Goal: Register for event/course: Sign up to attend an event or enroll in a course

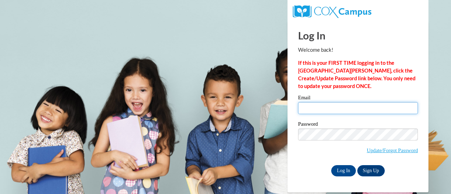
click at [342, 107] on input "Email" at bounding box center [358, 108] width 120 height 12
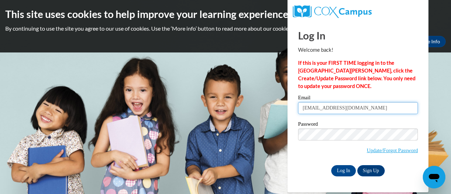
type input "dlutze@kiel.k12.wi.us"
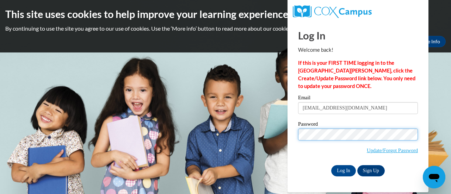
click at [331, 165] on input "Log In" at bounding box center [343, 170] width 25 height 11
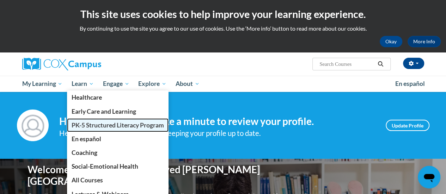
click at [82, 125] on span "PK-5 Structured Literacy Program" at bounding box center [118, 125] width 92 height 7
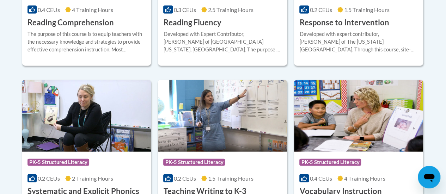
scroll to position [780, 0]
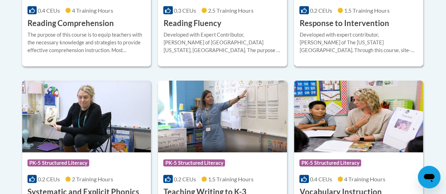
click at [380, 8] on span "1.5 Training Hours" at bounding box center [366, 10] width 45 height 7
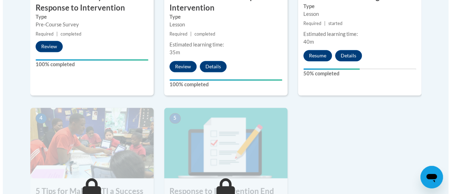
scroll to position [322, 0]
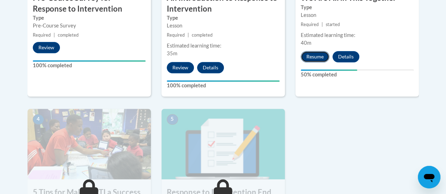
click at [311, 56] on button "Resume" at bounding box center [315, 56] width 29 height 11
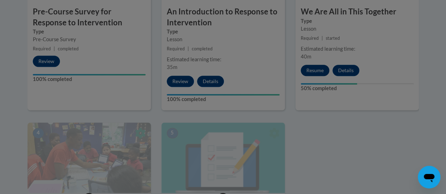
scroll to position [308, 0]
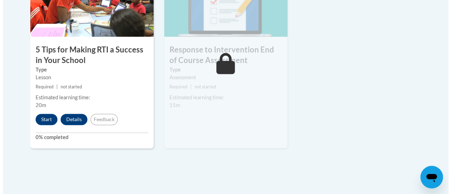
scroll to position [466, 0]
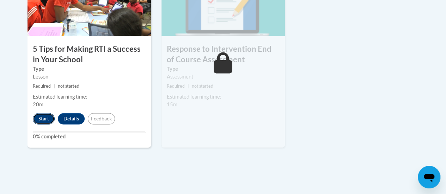
click at [40, 115] on button "Start" at bounding box center [44, 118] width 22 height 11
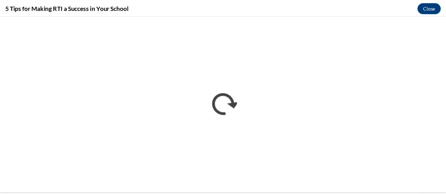
scroll to position [0, 0]
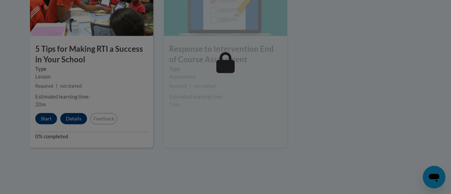
click at [414, 48] on div at bounding box center [225, 97] width 451 height 194
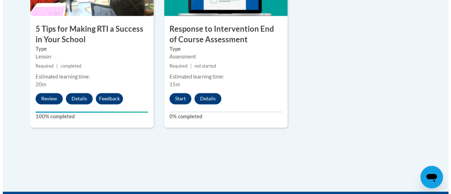
scroll to position [486, 0]
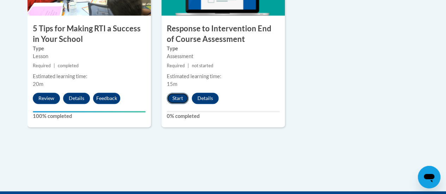
click at [181, 97] on button "Start" at bounding box center [178, 98] width 22 height 11
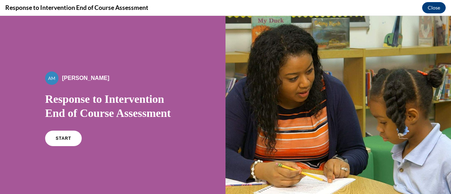
scroll to position [114, 0]
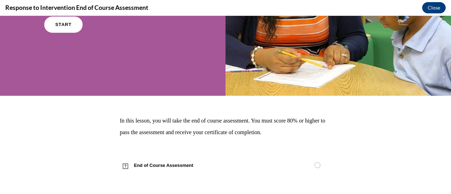
click at [76, 29] on link "START" at bounding box center [63, 25] width 38 height 16
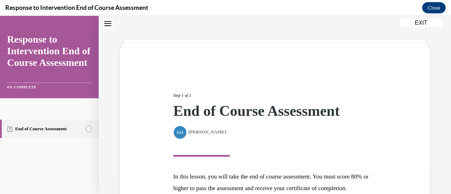
scroll to position [103, 0]
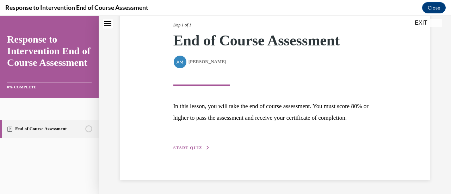
click at [192, 149] on span "START QUIZ" at bounding box center [187, 148] width 29 height 5
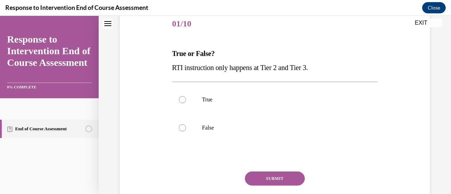
scroll to position [88, 0]
click at [288, 122] on label "False" at bounding box center [274, 127] width 205 height 28
click at [186, 124] on input "False" at bounding box center [182, 127] width 7 height 7
radio input "true"
click at [270, 186] on div "SUBMIT" at bounding box center [274, 188] width 205 height 35
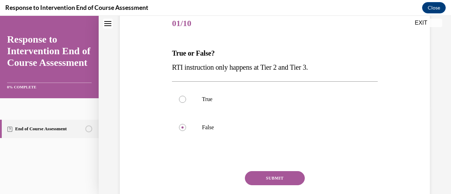
click at [270, 184] on button "SUBMIT" at bounding box center [275, 178] width 60 height 14
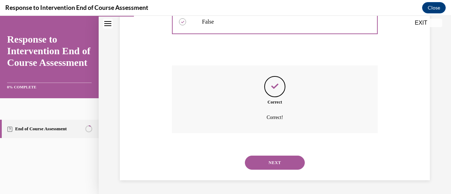
scroll to position [194, 0]
click at [270, 150] on div "NEXT" at bounding box center [274, 163] width 205 height 28
click at [270, 156] on button "NEXT" at bounding box center [275, 163] width 60 height 14
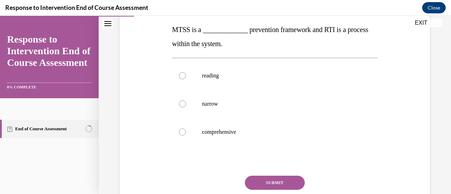
scroll to position [112, 0]
click at [236, 83] on label "reading" at bounding box center [274, 75] width 205 height 28
click at [186, 79] on input "reading" at bounding box center [182, 75] width 7 height 7
radio input "true"
click at [231, 130] on p "comprehensive" at bounding box center [281, 131] width 158 height 7
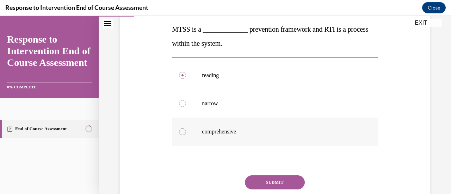
click at [186, 130] on input "comprehensive" at bounding box center [182, 131] width 7 height 7
radio input "true"
click at [243, 98] on label "narrow" at bounding box center [274, 104] width 205 height 28
click at [186, 100] on input "narrow" at bounding box center [182, 103] width 7 height 7
radio input "true"
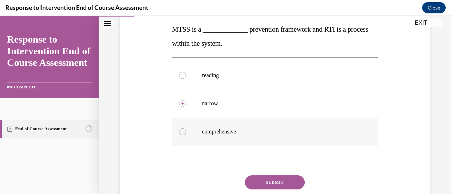
click at [236, 132] on p "comprehensive" at bounding box center [281, 131] width 158 height 7
click at [186, 132] on input "comprehensive" at bounding box center [182, 131] width 7 height 7
radio input "true"
click at [264, 182] on button "SUBMIT" at bounding box center [275, 183] width 60 height 14
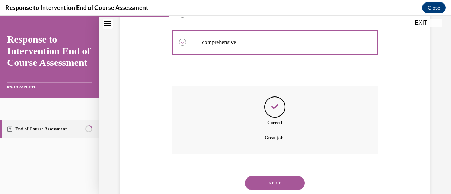
scroll to position [222, 0]
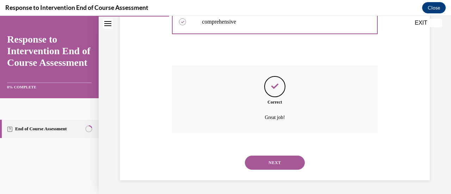
click at [274, 170] on div "NEXT" at bounding box center [274, 163] width 205 height 28
click at [279, 163] on button "NEXT" at bounding box center [275, 163] width 60 height 14
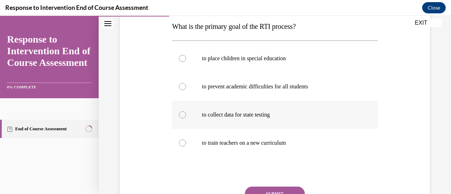
scroll to position [115, 0]
click at [250, 89] on p "to prevent academic difficulties for all students" at bounding box center [281, 86] width 158 height 7
click at [186, 89] on input "to prevent academic difficulties for all students" at bounding box center [182, 86] width 7 height 7
radio input "true"
click at [260, 192] on button "SUBMIT" at bounding box center [275, 193] width 60 height 14
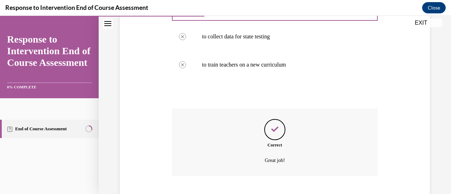
scroll to position [236, 0]
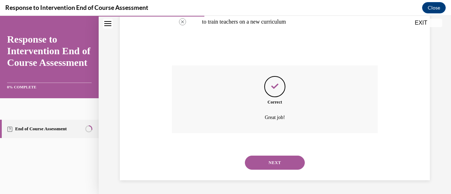
click at [267, 170] on button "NEXT" at bounding box center [275, 163] width 60 height 14
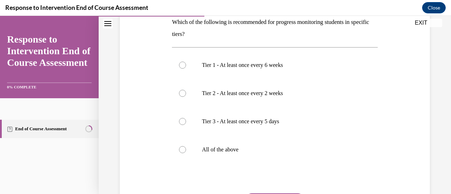
scroll to position [118, 0]
click at [228, 146] on p "All of the above" at bounding box center [281, 149] width 158 height 7
click at [186, 146] on input "All of the above" at bounding box center [182, 149] width 7 height 7
radio input "true"
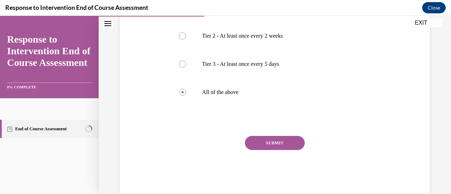
click at [254, 143] on button "SUBMIT" at bounding box center [275, 143] width 60 height 14
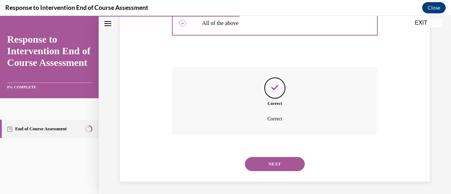
scroll to position [246, 0]
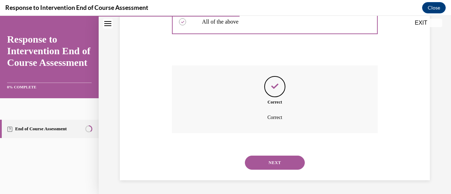
click at [263, 167] on button "NEXT" at bounding box center [275, 163] width 60 height 14
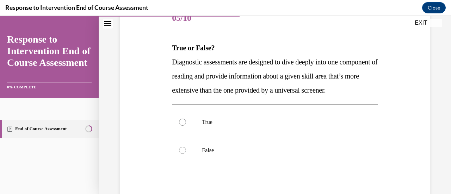
scroll to position [123, 0]
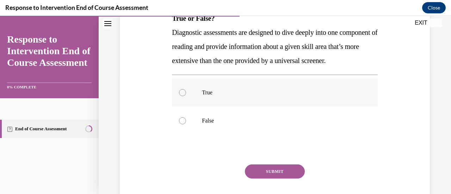
click at [252, 98] on label "True" at bounding box center [274, 93] width 205 height 28
click at [186, 96] on input "True" at bounding box center [182, 92] width 7 height 7
radio input "true"
click at [279, 179] on button "SUBMIT" at bounding box center [275, 172] width 60 height 14
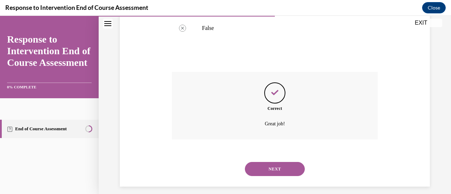
scroll to position [236, 0]
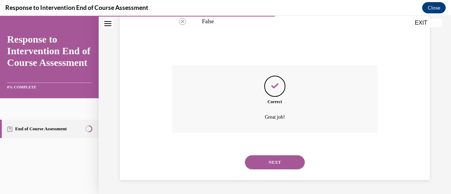
click at [279, 153] on div "NEXT" at bounding box center [274, 162] width 205 height 28
click at [277, 165] on button "NEXT" at bounding box center [275, 162] width 60 height 14
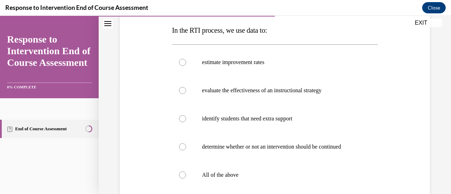
scroll to position [118, 0]
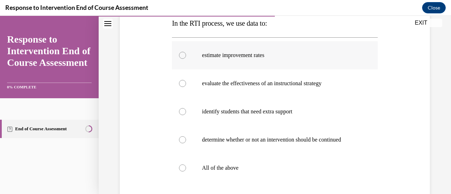
click at [232, 52] on p "estimate improvement rates" at bounding box center [281, 55] width 158 height 7
click at [186, 52] on input "estimate improvement rates" at bounding box center [182, 55] width 7 height 7
radio input "true"
click at [225, 159] on label "All of the above" at bounding box center [274, 168] width 205 height 28
click at [186, 165] on input "All of the above" at bounding box center [182, 168] width 7 height 7
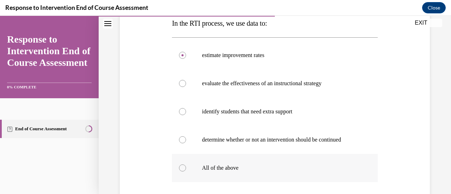
radio input "true"
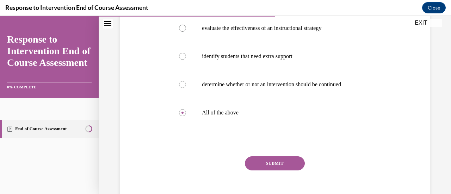
click at [258, 163] on button "SUBMIT" at bounding box center [275, 163] width 60 height 14
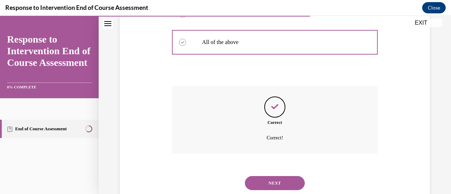
scroll to position [264, 0]
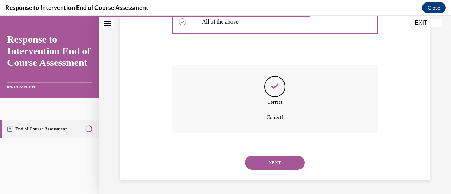
click at [267, 162] on button "NEXT" at bounding box center [275, 163] width 60 height 14
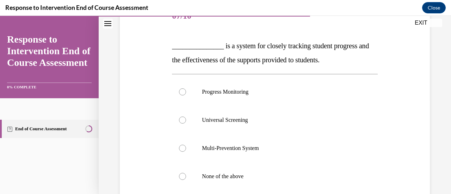
scroll to position [96, 0]
click at [259, 99] on label "Progress Monitoring" at bounding box center [274, 91] width 205 height 28
click at [186, 95] on input "Progress Monitoring" at bounding box center [182, 91] width 7 height 7
radio input "true"
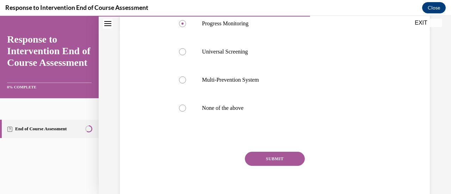
click at [283, 157] on button "SUBMIT" at bounding box center [275, 159] width 60 height 14
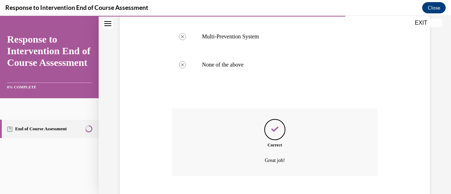
scroll to position [250, 0]
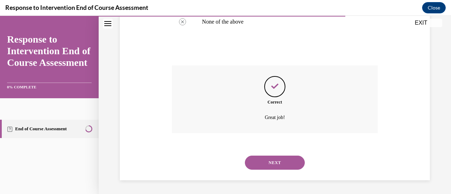
click at [279, 162] on button "NEXT" at bounding box center [275, 163] width 60 height 14
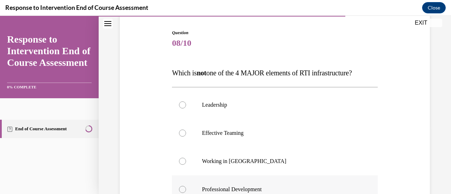
scroll to position [117, 0]
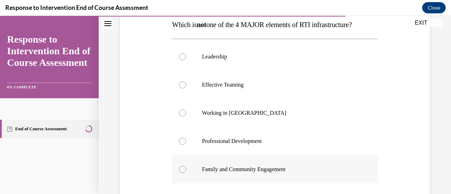
click at [225, 167] on p "Family and Community Engagement" at bounding box center [281, 169] width 158 height 7
click at [186, 167] on input "Family and Community Engagement" at bounding box center [182, 169] width 7 height 7
radio input "true"
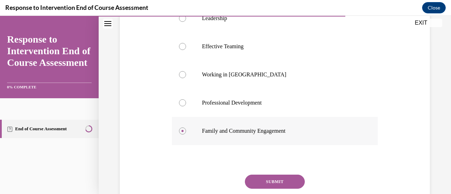
scroll to position [155, 0]
click at [223, 51] on label "Effective Teaming" at bounding box center [274, 47] width 205 height 28
click at [186, 50] on input "Effective Teaming" at bounding box center [182, 46] width 7 height 7
radio input "true"
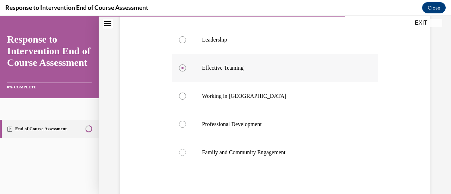
scroll to position [134, 0]
click at [224, 145] on label "Family and Community Engagement" at bounding box center [274, 153] width 205 height 28
click at [186, 149] on input "Family and Community Engagement" at bounding box center [182, 152] width 7 height 7
radio input "true"
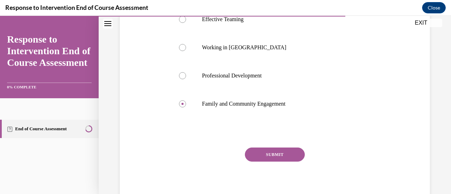
click at [258, 157] on button "SUBMIT" at bounding box center [275, 155] width 60 height 14
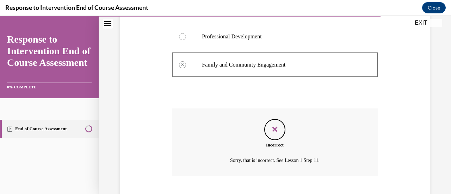
scroll to position [264, 0]
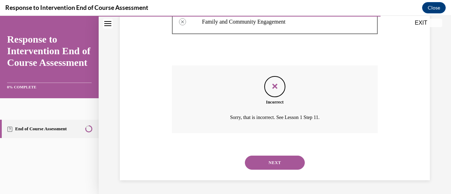
click at [265, 161] on button "NEXT" at bounding box center [275, 163] width 60 height 14
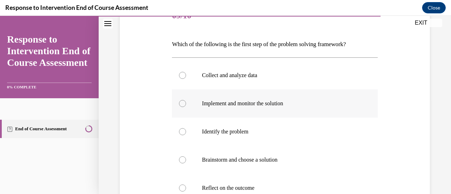
scroll to position [129, 0]
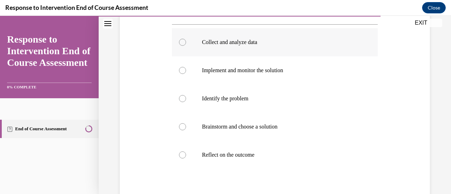
click at [241, 39] on p "Collect and analyze data" at bounding box center [281, 42] width 158 height 7
click at [186, 39] on input "Collect and analyze data" at bounding box center [182, 42] width 7 height 7
radio input "true"
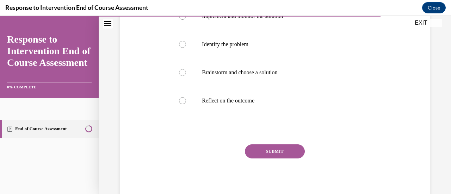
click at [293, 147] on button "SUBMIT" at bounding box center [275, 152] width 60 height 14
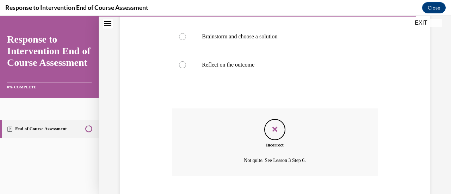
scroll to position [262, 0]
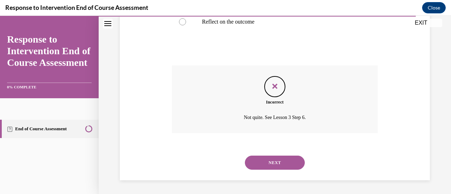
click at [279, 164] on button "NEXT" at bounding box center [275, 163] width 60 height 14
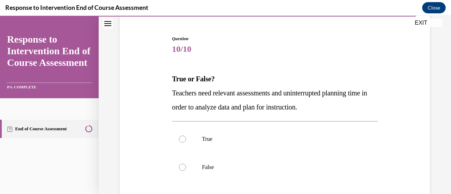
scroll to position [63, 0]
click at [259, 142] on label "True" at bounding box center [274, 139] width 205 height 28
click at [186, 142] on input "True" at bounding box center [182, 138] width 7 height 7
radio input "true"
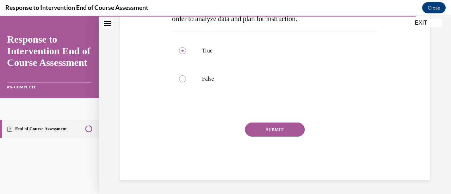
click at [277, 132] on button "SUBMIT" at bounding box center [275, 130] width 60 height 14
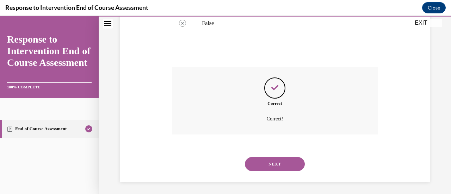
scroll to position [208, 0]
click at [270, 169] on button "NEXT" at bounding box center [275, 163] width 60 height 14
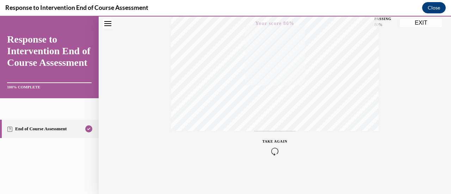
scroll to position [0, 0]
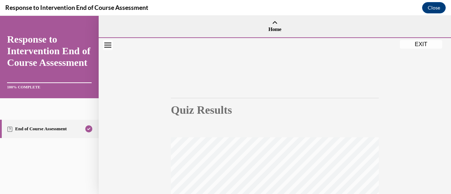
click at [419, 43] on button "EXIT" at bounding box center [421, 44] width 42 height 8
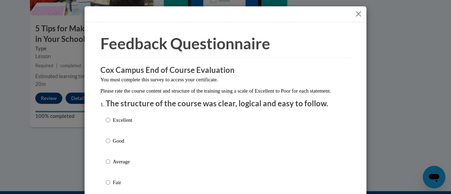
click at [113, 124] on p "Excellent" at bounding box center [122, 120] width 19 height 8
click at [110, 124] on input "Excellent" at bounding box center [108, 120] width 5 height 8
radio input "true"
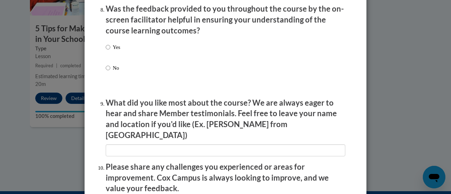
scroll to position [1271, 0]
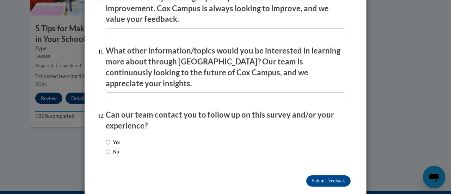
click at [106, 148] on input "No" at bounding box center [108, 152] width 5 height 8
radio input "true"
click at [318, 176] on input "Submit feedback" at bounding box center [328, 181] width 44 height 11
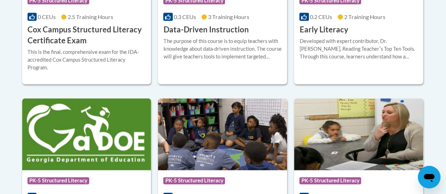
scroll to position [404, 0]
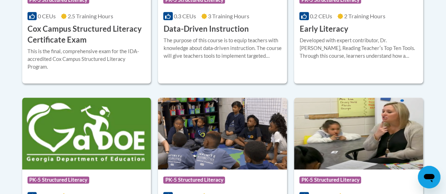
click at [124, 61] on div "This is the final, comprehensive exam for the IDA-accredited Cox Campus Structu…" at bounding box center [86, 59] width 118 height 23
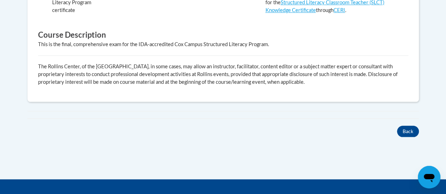
scroll to position [361, 0]
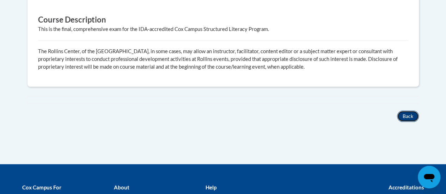
click at [409, 112] on button "Back" at bounding box center [408, 116] width 22 height 11
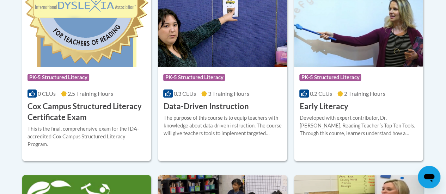
scroll to position [326, 0]
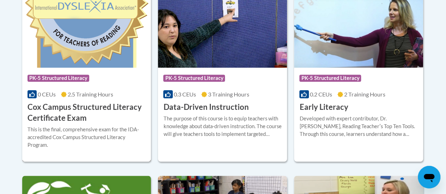
click at [80, 128] on div "This is the final, comprehensive exam for the IDA-accredited Cox Campus Structu…" at bounding box center [86, 137] width 118 height 23
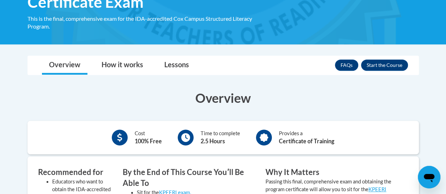
scroll to position [173, 0]
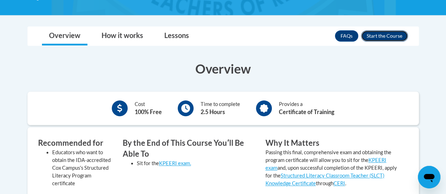
click at [380, 39] on button "Enroll" at bounding box center [384, 35] width 47 height 11
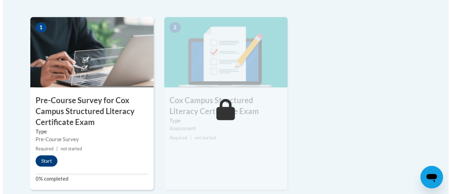
scroll to position [263, 0]
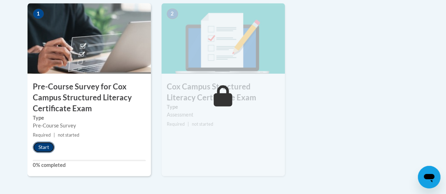
click at [36, 151] on button "Start" at bounding box center [44, 147] width 22 height 11
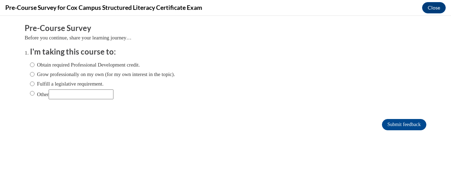
scroll to position [0, 0]
click at [30, 84] on label "Fulfill a legislative requirement." at bounding box center [67, 84] width 74 height 8
click at [30, 84] on input "Fulfill a legislative requirement." at bounding box center [32, 84] width 5 height 8
radio input "true"
click at [398, 127] on input "Submit feedback" at bounding box center [404, 124] width 44 height 11
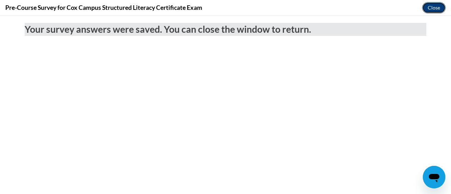
click at [429, 8] on button "Close" at bounding box center [434, 7] width 24 height 11
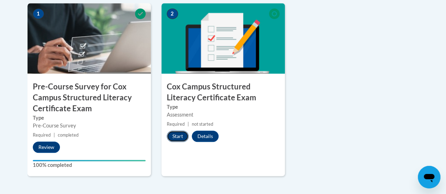
click at [171, 135] on button "Start" at bounding box center [178, 136] width 22 height 11
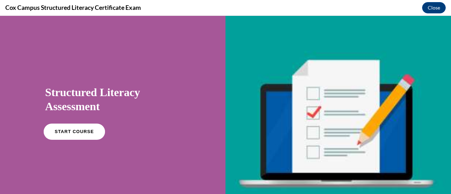
click at [62, 127] on link "START COURSE" at bounding box center [74, 132] width 61 height 16
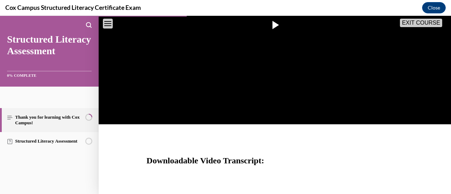
scroll to position [335, 0]
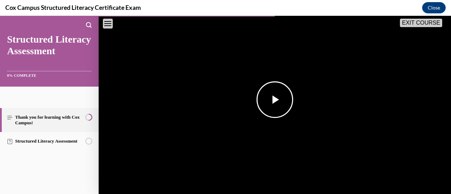
click at [275, 100] on span "Video player" at bounding box center [275, 100] width 0 height 0
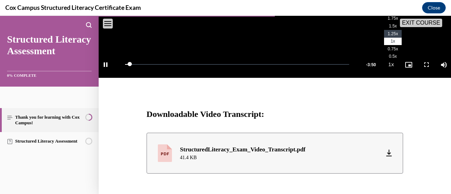
scroll to position [254, 0]
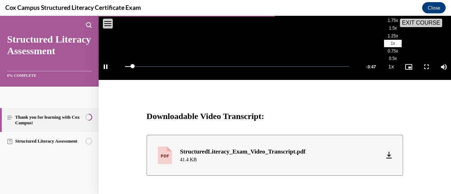
click at [387, 17] on li "2x" at bounding box center [393, 14] width 18 height 8
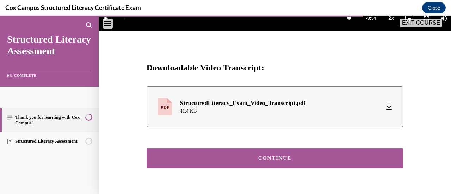
scroll to position [333, 0]
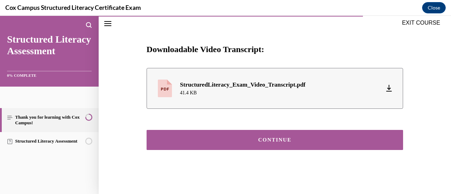
click at [289, 137] on button "CONTINUE" at bounding box center [275, 140] width 257 height 20
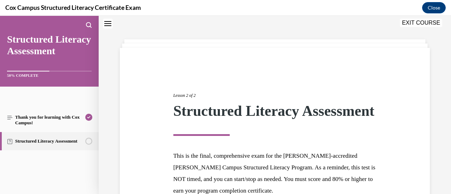
scroll to position [109, 0]
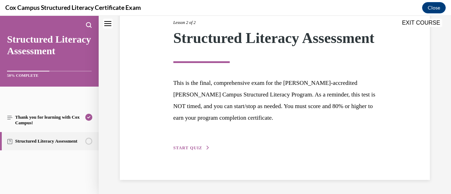
click at [191, 148] on span "START QUIZ" at bounding box center [187, 148] width 29 height 5
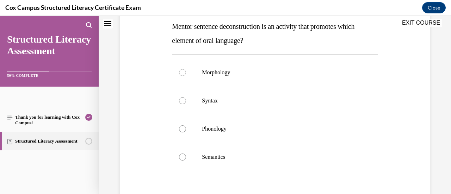
scroll to position [115, 0]
click at [189, 99] on label "Syntax" at bounding box center [274, 100] width 205 height 28
click at [186, 99] on input "Syntax" at bounding box center [182, 100] width 7 height 7
radio input "true"
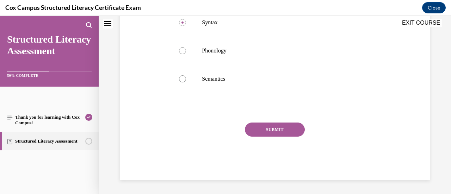
click at [268, 130] on button "SUBMIT" at bounding box center [275, 130] width 60 height 14
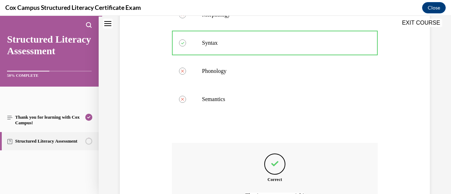
scroll to position [251, 0]
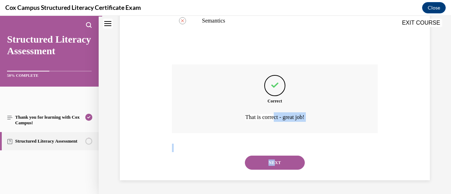
drag, startPoint x: 268, startPoint y: 130, endPoint x: 272, endPoint y: 157, distance: 26.7
click at [272, 157] on div "Question 01/144 Mentor sentence deconstruction is an activity that promotes whi…" at bounding box center [274, 14] width 205 height 334
click at [275, 165] on button "NEXT" at bounding box center [275, 163] width 60 height 14
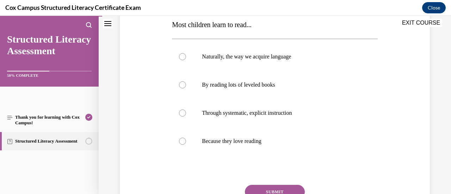
scroll to position [117, 0]
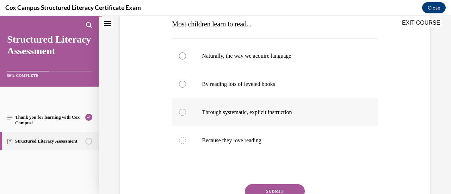
click at [246, 116] on label "Through systematic, explicit instruction" at bounding box center [274, 112] width 205 height 28
click at [186, 116] on input "Through systematic, explicit instruction" at bounding box center [182, 112] width 7 height 7
radio input "true"
click at [266, 189] on button "SUBMIT" at bounding box center [275, 191] width 60 height 14
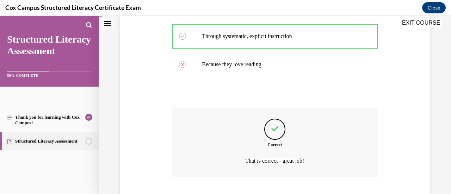
scroll to position [237, 0]
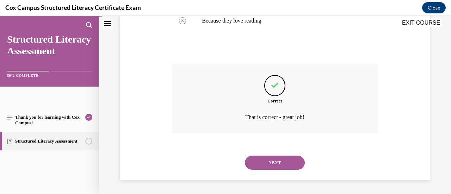
click at [278, 162] on button "NEXT" at bounding box center [275, 163] width 60 height 14
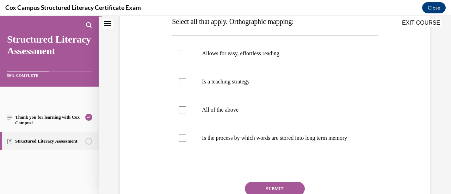
scroll to position [119, 0]
click at [223, 111] on p "All of the above" at bounding box center [281, 110] width 158 height 7
click at [186, 111] on input "All of the above" at bounding box center [182, 110] width 7 height 7
checkbox input "true"
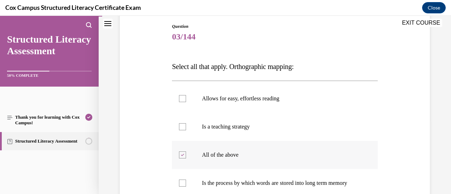
scroll to position [74, 0]
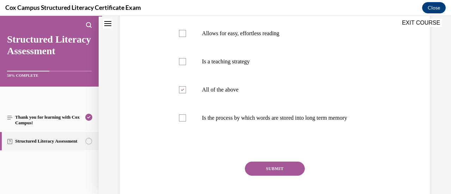
click at [271, 175] on button "SUBMIT" at bounding box center [275, 169] width 60 height 14
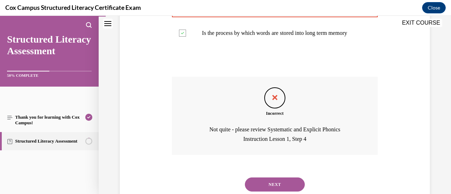
scroll to position [228, 0]
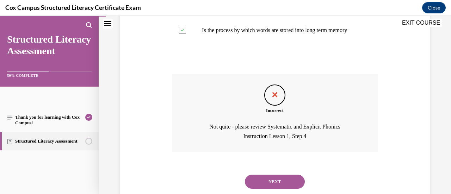
click at [270, 184] on button "NEXT" at bounding box center [275, 182] width 60 height 14
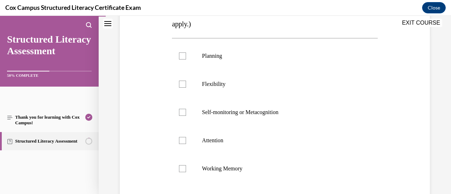
scroll to position [149, 0]
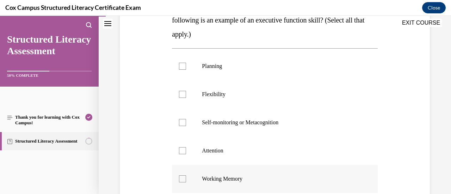
drag, startPoint x: 270, startPoint y: 184, endPoint x: 253, endPoint y: 170, distance: 22.3
click at [253, 170] on label "Working Memory" at bounding box center [274, 179] width 205 height 28
click at [186, 176] on input "Working Memory" at bounding box center [182, 179] width 7 height 7
checkbox input "true"
click at [236, 119] on p "Self-monitoring or Metacognition" at bounding box center [281, 122] width 158 height 7
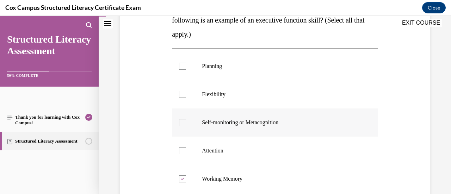
click at [186, 119] on input "Self-monitoring or Metacognition" at bounding box center [182, 122] width 7 height 7
checkbox input "true"
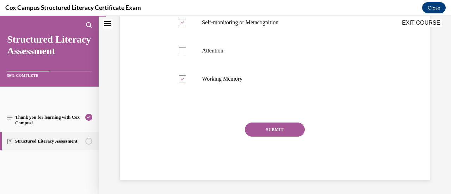
click at [262, 128] on button "SUBMIT" at bounding box center [275, 130] width 60 height 14
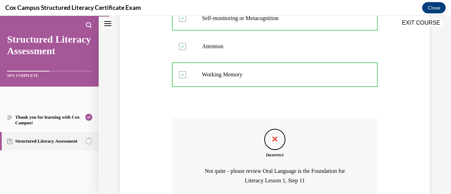
scroll to position [317, 0]
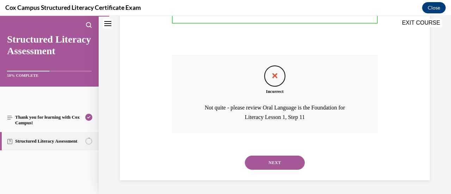
click at [275, 164] on button "NEXT" at bounding box center [275, 163] width 60 height 14
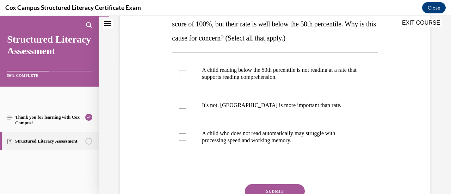
scroll to position [135, 0]
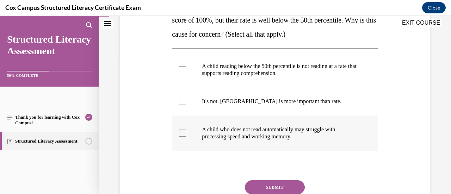
click at [243, 139] on p "A child who does not read automatically may struggle with processing speed and …" at bounding box center [281, 133] width 158 height 14
click at [186, 137] on input "A child who does not read automatically may struggle with processing speed and …" at bounding box center [182, 133] width 7 height 7
checkbox input "true"
click at [259, 185] on button "SUBMIT" at bounding box center [275, 187] width 60 height 14
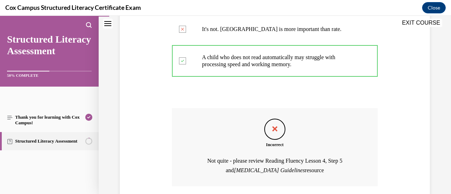
scroll to position [261, 0]
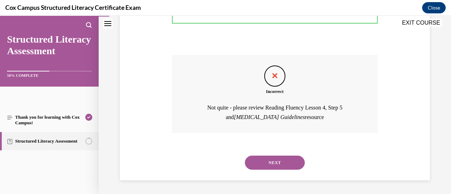
click at [278, 167] on button "NEXT" at bounding box center [275, 163] width 60 height 14
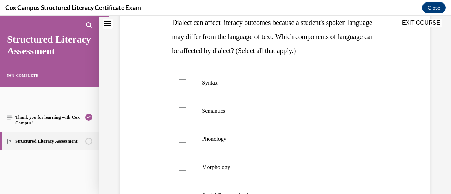
scroll to position [123, 0]
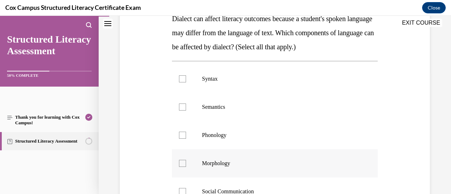
drag, startPoint x: 278, startPoint y: 167, endPoint x: 265, endPoint y: 155, distance: 18.7
click at [265, 155] on label "Morphology" at bounding box center [274, 163] width 205 height 28
click at [186, 160] on input "Morphology" at bounding box center [182, 163] width 7 height 7
click at [265, 155] on label "Morphology" at bounding box center [274, 163] width 205 height 28
click at [186, 160] on input "Morphology" at bounding box center [182, 163] width 7 height 7
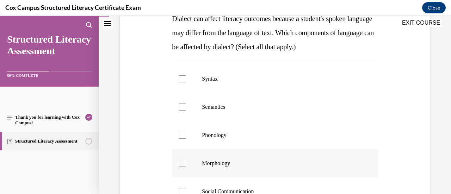
click at [265, 155] on label "Morphology" at bounding box center [274, 163] width 205 height 28
click at [186, 160] on input "Morphology" at bounding box center [182, 163] width 7 height 7
checkbox input "true"
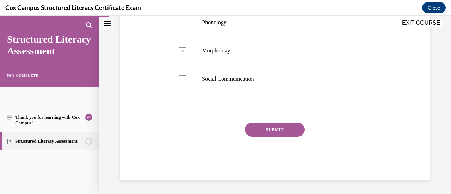
click at [270, 131] on button "SUBMIT" at bounding box center [275, 130] width 60 height 14
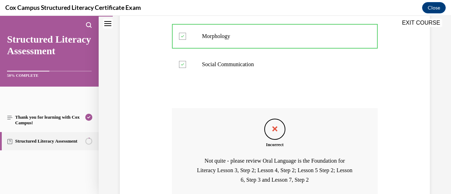
scroll to position [313, 0]
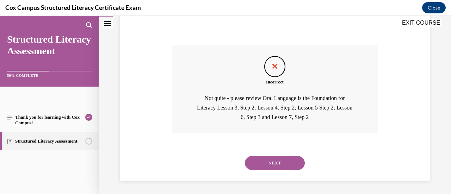
click at [270, 155] on div "NEXT" at bounding box center [274, 163] width 205 height 28
click at [270, 162] on button "NEXT" at bounding box center [275, 163] width 60 height 14
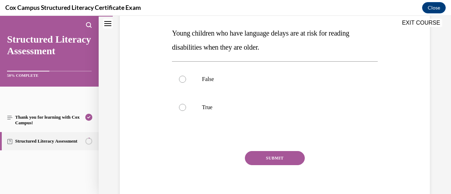
scroll to position [111, 0]
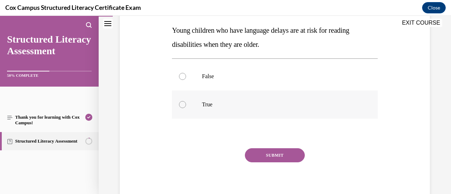
click at [232, 110] on label "True" at bounding box center [274, 105] width 205 height 28
click at [186, 108] on input "True" at bounding box center [182, 104] width 7 height 7
radio input "true"
click at [276, 148] on button "SUBMIT" at bounding box center [275, 155] width 60 height 14
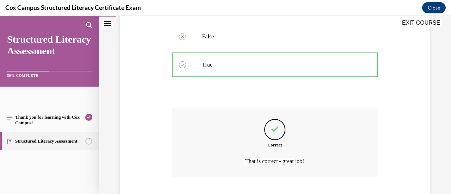
scroll to position [195, 0]
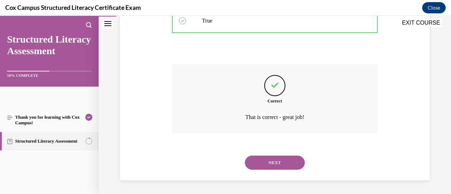
click at [271, 161] on button "NEXT" at bounding box center [275, 163] width 60 height 14
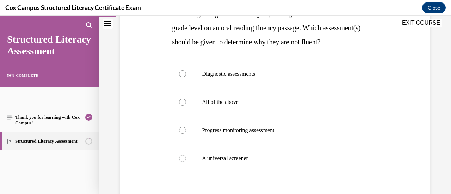
scroll to position [130, 0]
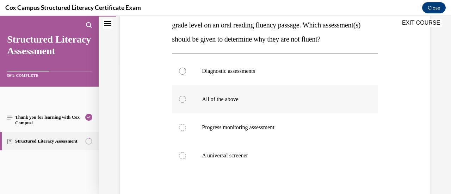
click at [242, 113] on label "All of the above" at bounding box center [274, 99] width 205 height 28
click at [186, 103] on input "All of the above" at bounding box center [182, 99] width 7 height 7
radio input "true"
click at [242, 113] on label "All of the above" at bounding box center [274, 99] width 205 height 28
click at [186, 103] on input "All of the above" at bounding box center [182, 99] width 7 height 7
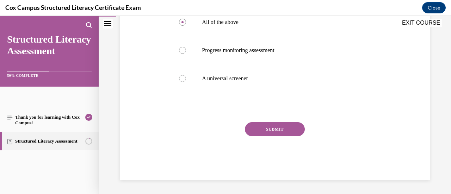
click at [255, 125] on button "SUBMIT" at bounding box center [275, 129] width 60 height 14
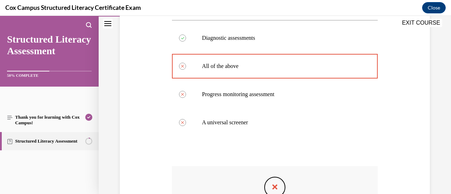
scroll to position [163, 0]
